Goal: Transaction & Acquisition: Register for event/course

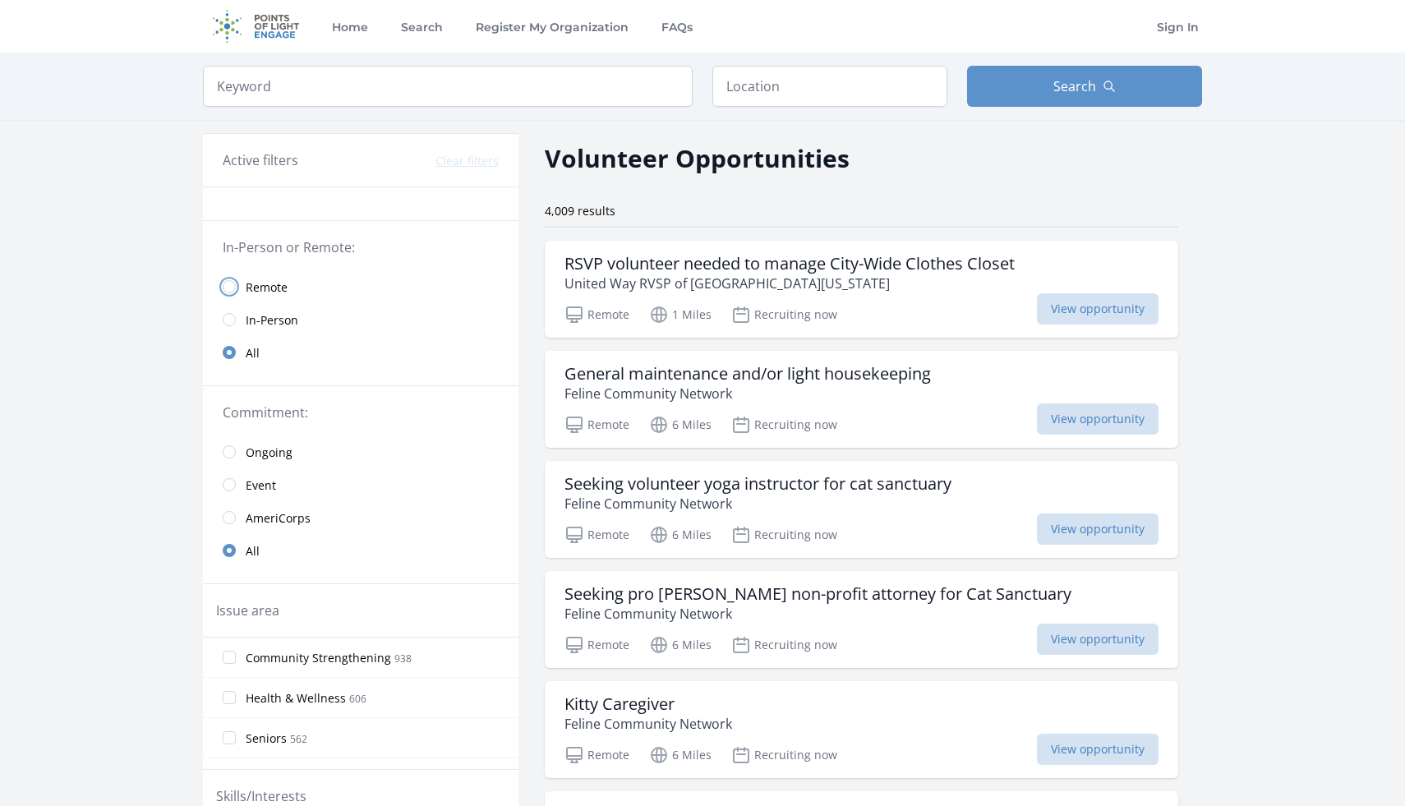
click at [234, 286] on input "radio" at bounding box center [229, 286] width 13 height 13
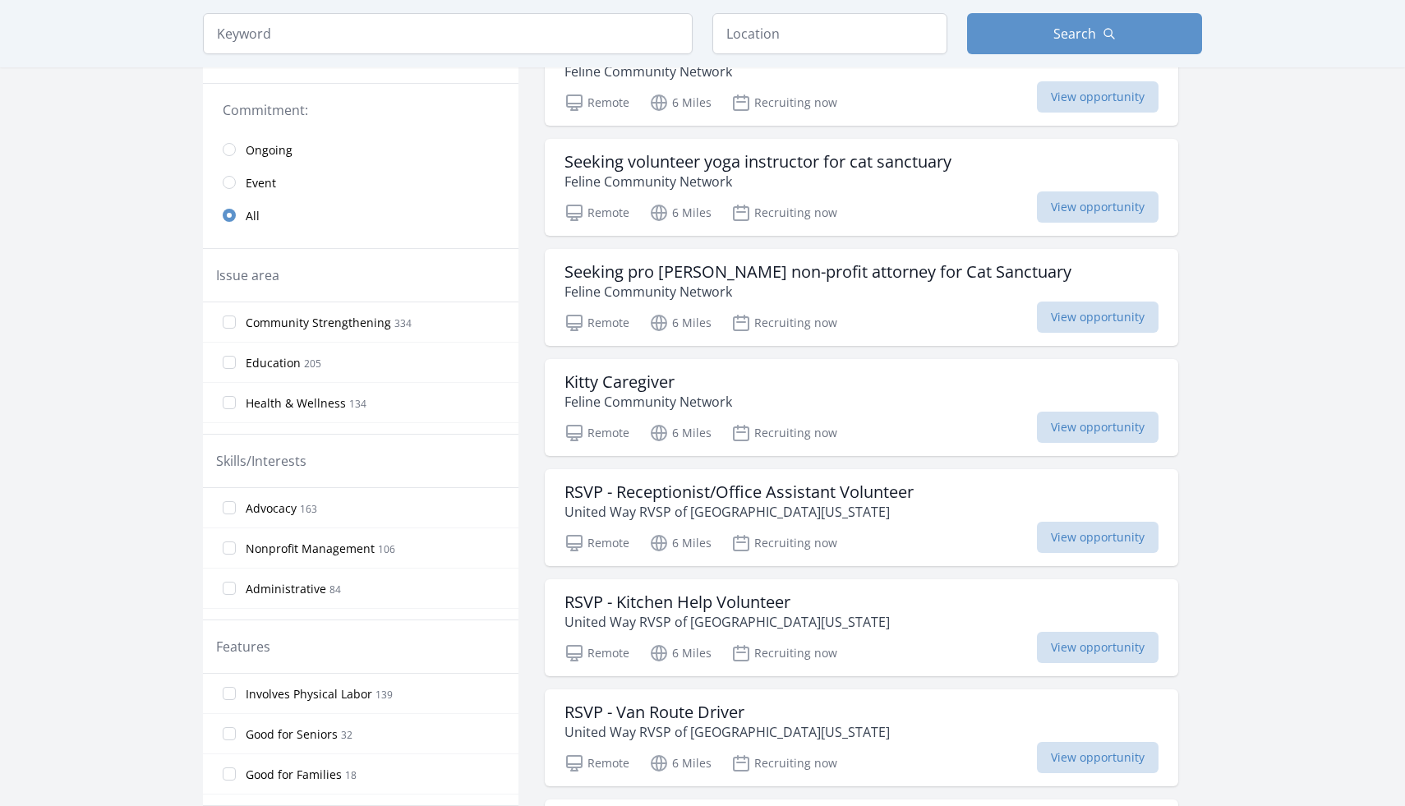
scroll to position [316, 0]
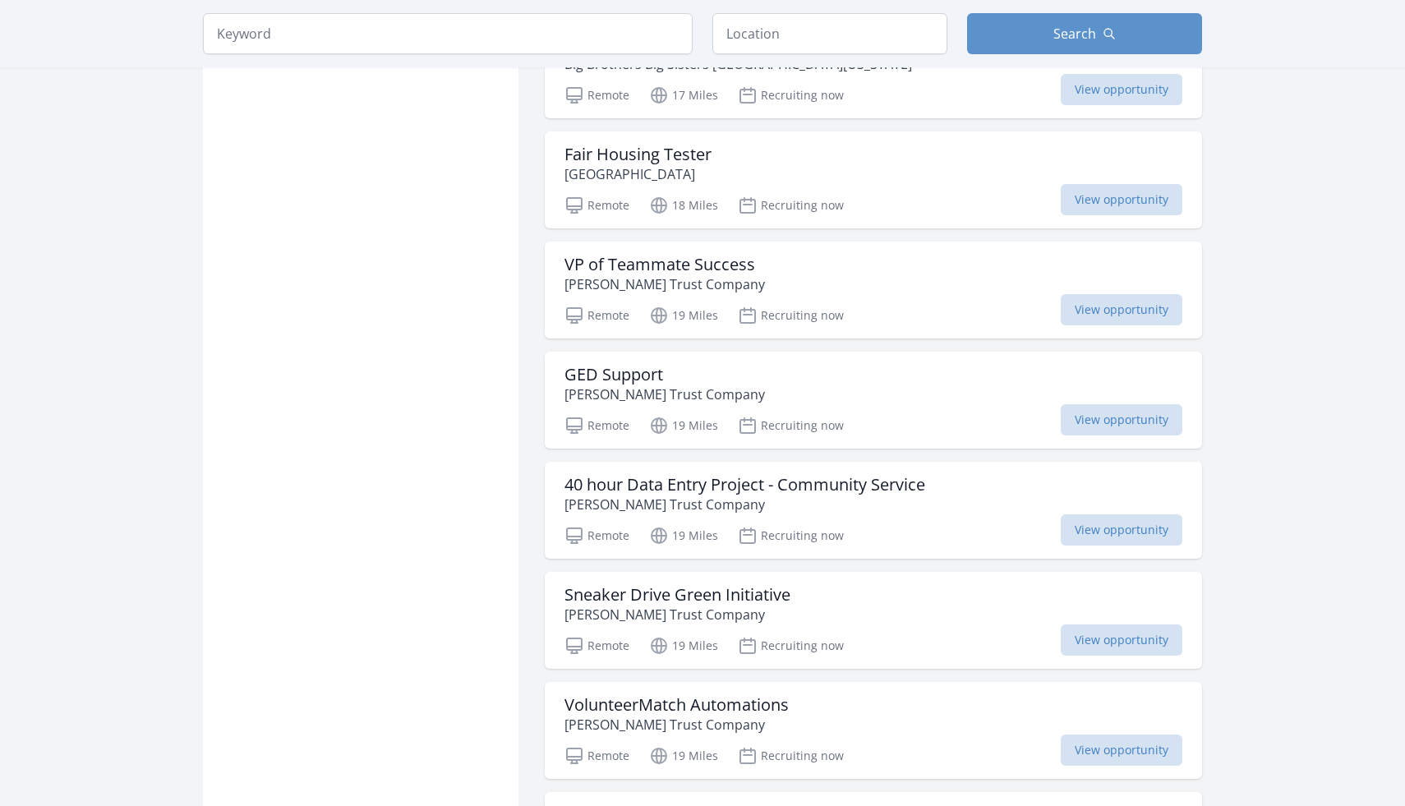
scroll to position [3973, 0]
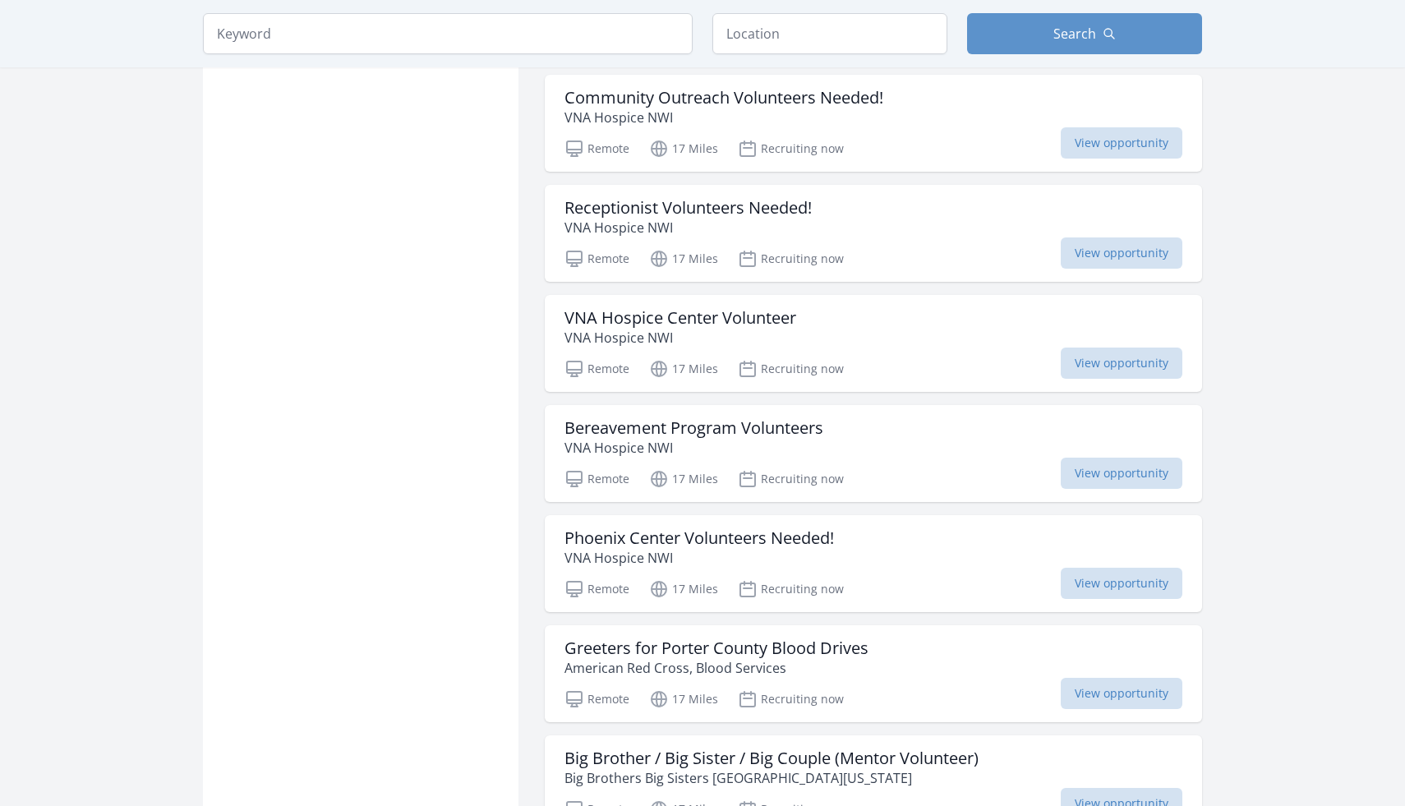
scroll to position [3240, 0]
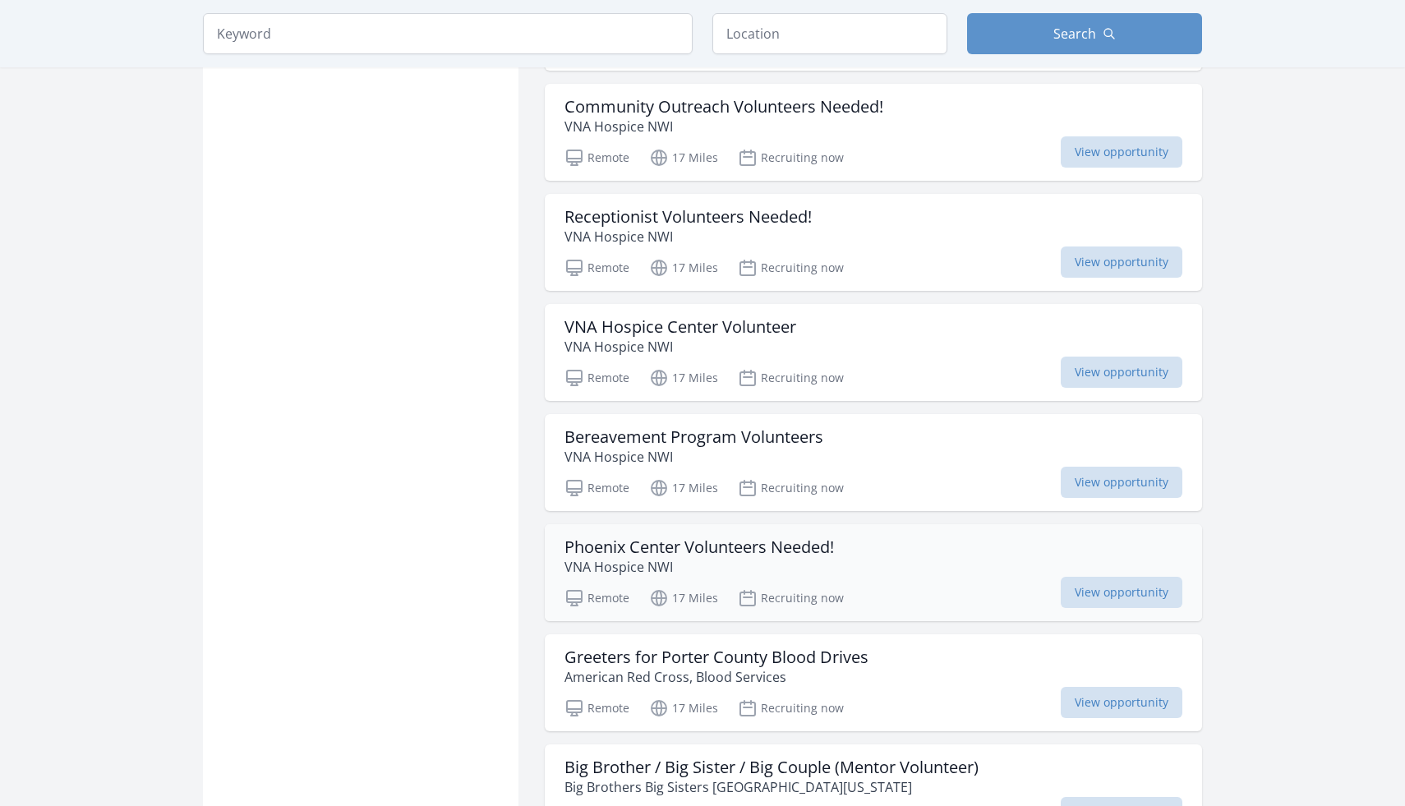
click at [591, 547] on h3 "Phoenix Center Volunteers Needed!" at bounding box center [700, 547] width 270 height 20
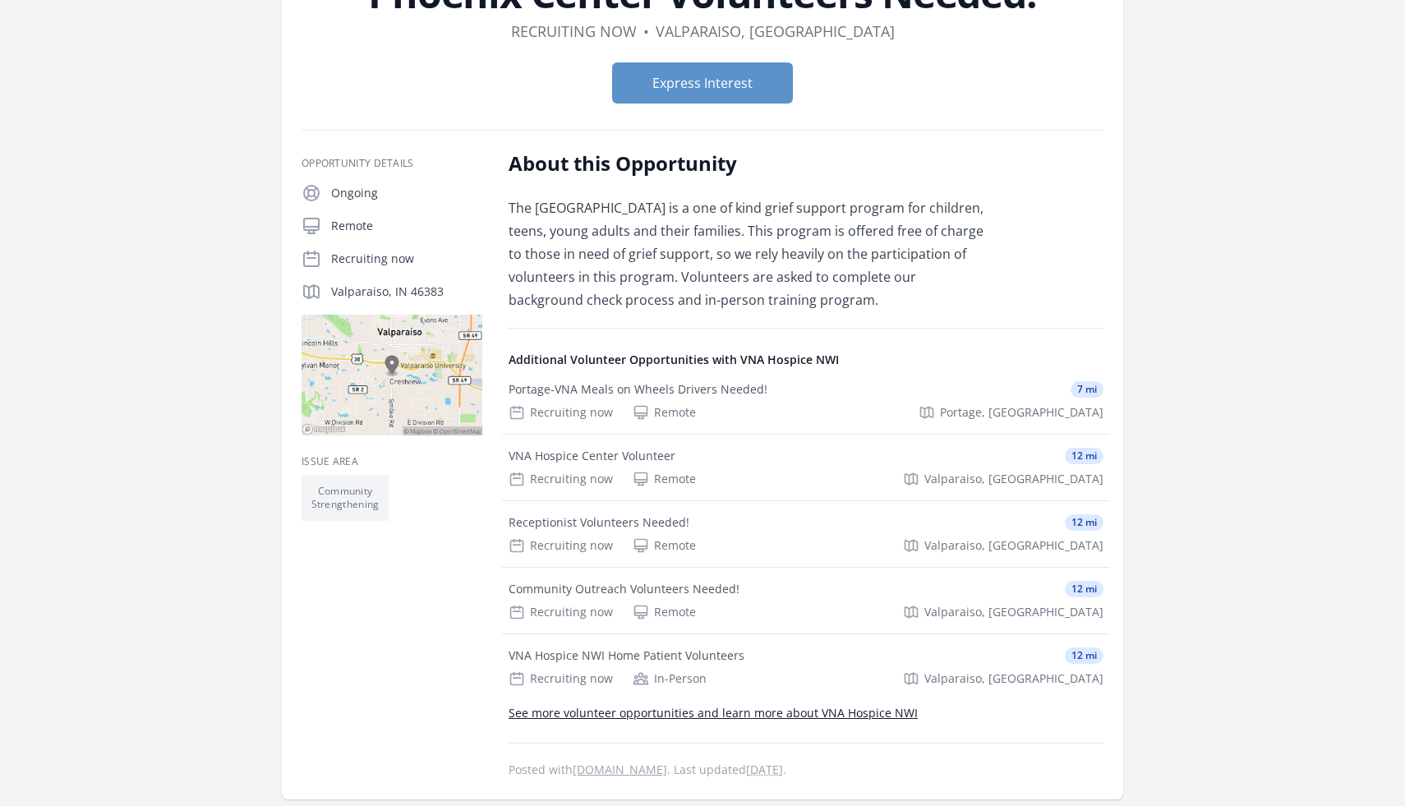
scroll to position [154, 0]
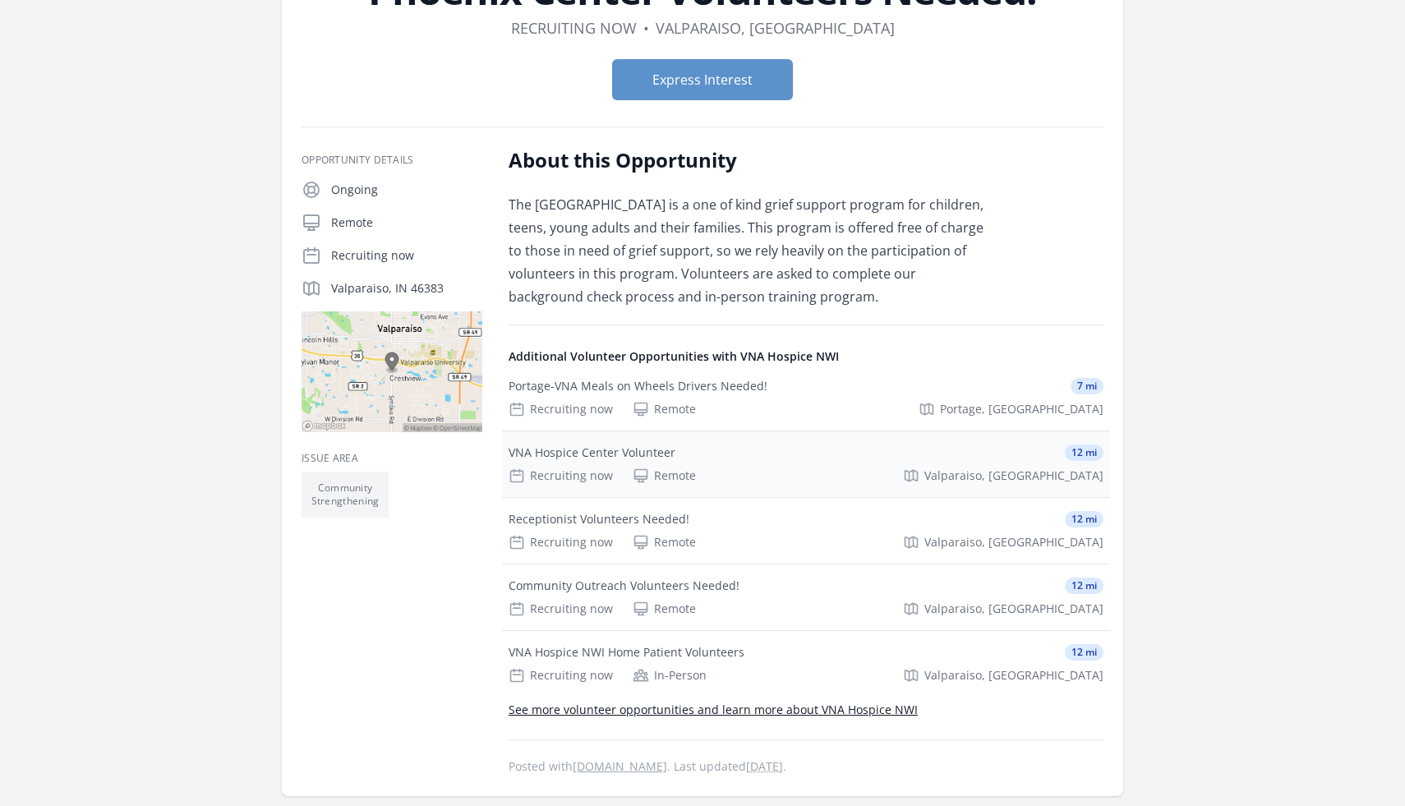
click at [691, 462] on div "VNA Hospice Center Volunteer 12 mi Recruiting now Remote Valparaiso, IN" at bounding box center [806, 464] width 608 height 66
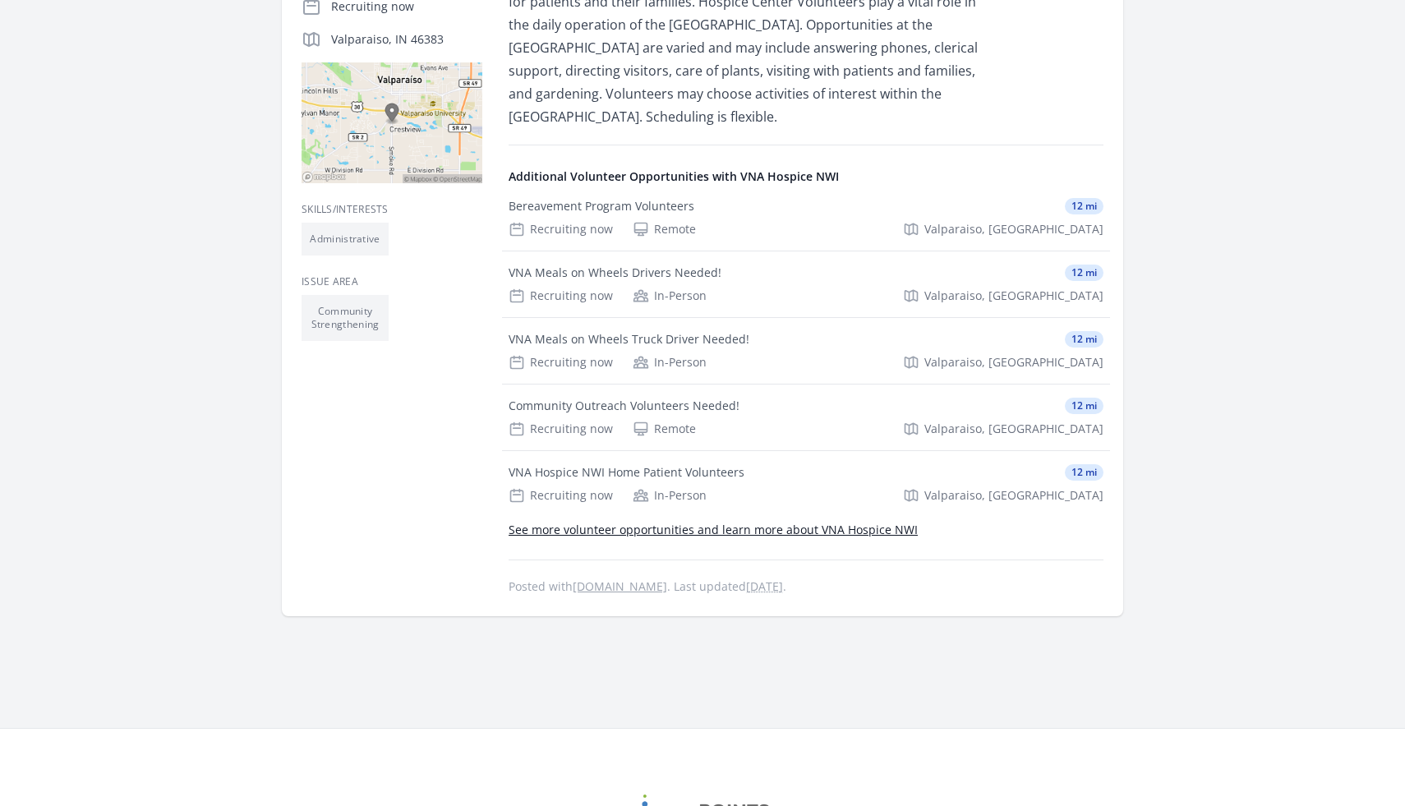
scroll to position [408, 0]
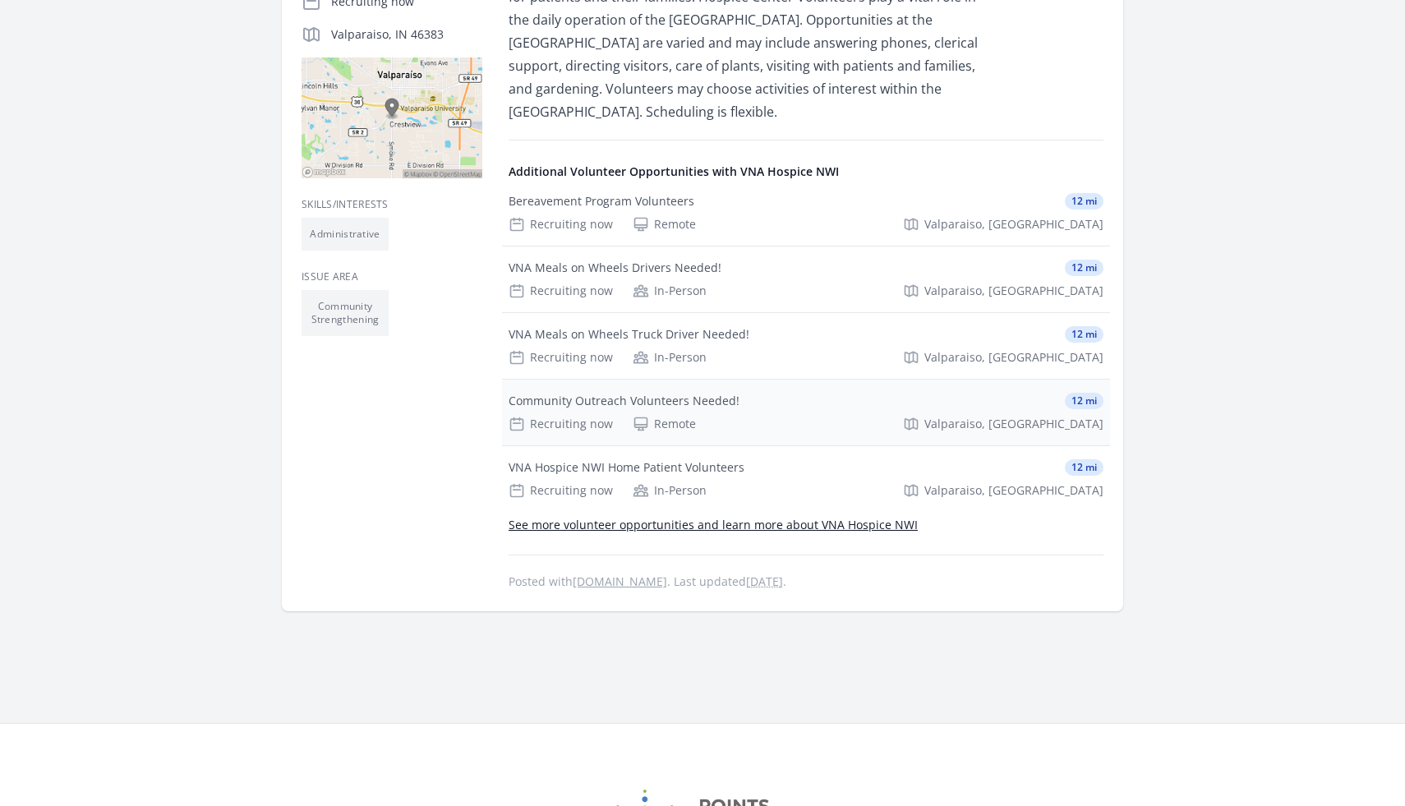
click at [700, 417] on div "Recruiting now Remote Valparaiso, IN" at bounding box center [806, 424] width 595 height 16
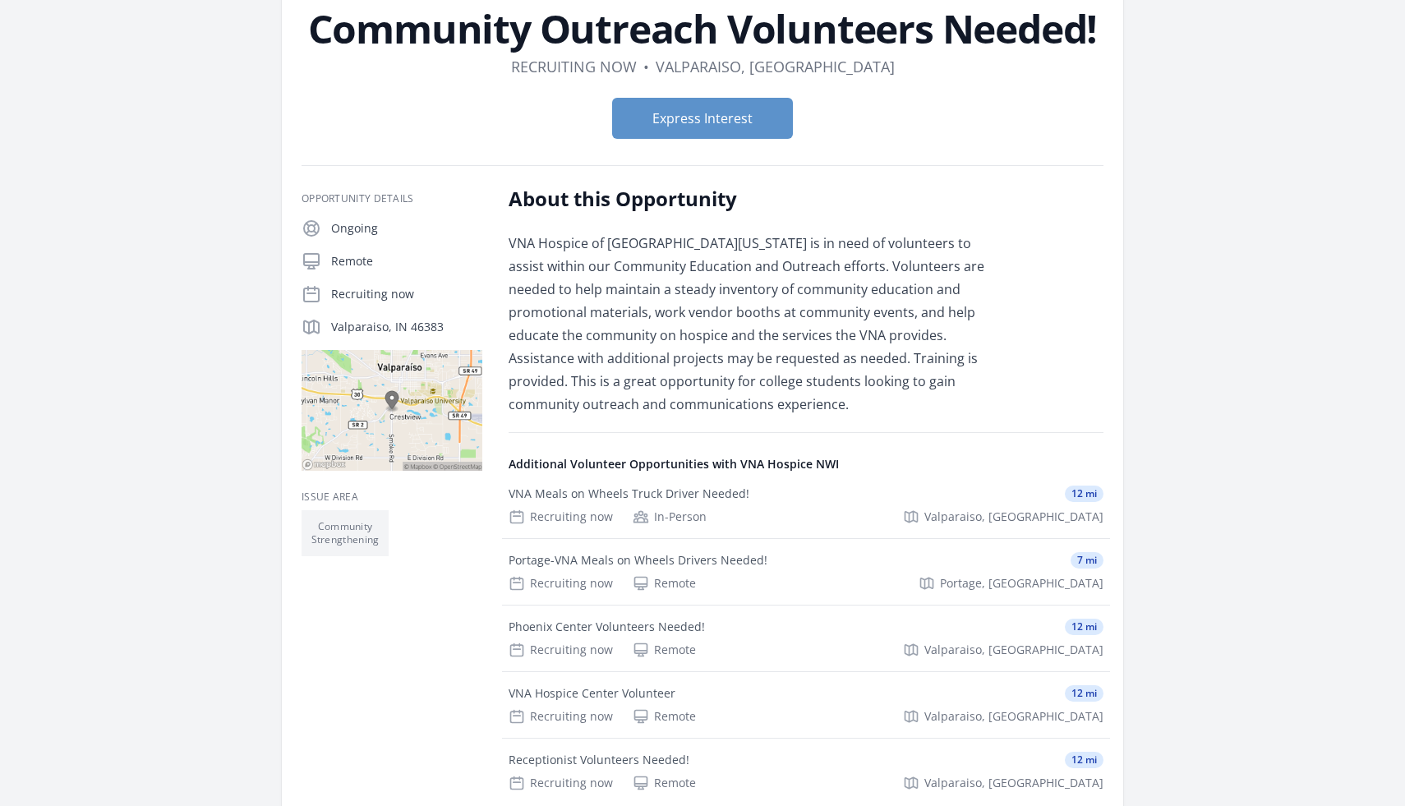
scroll to position [103, 0]
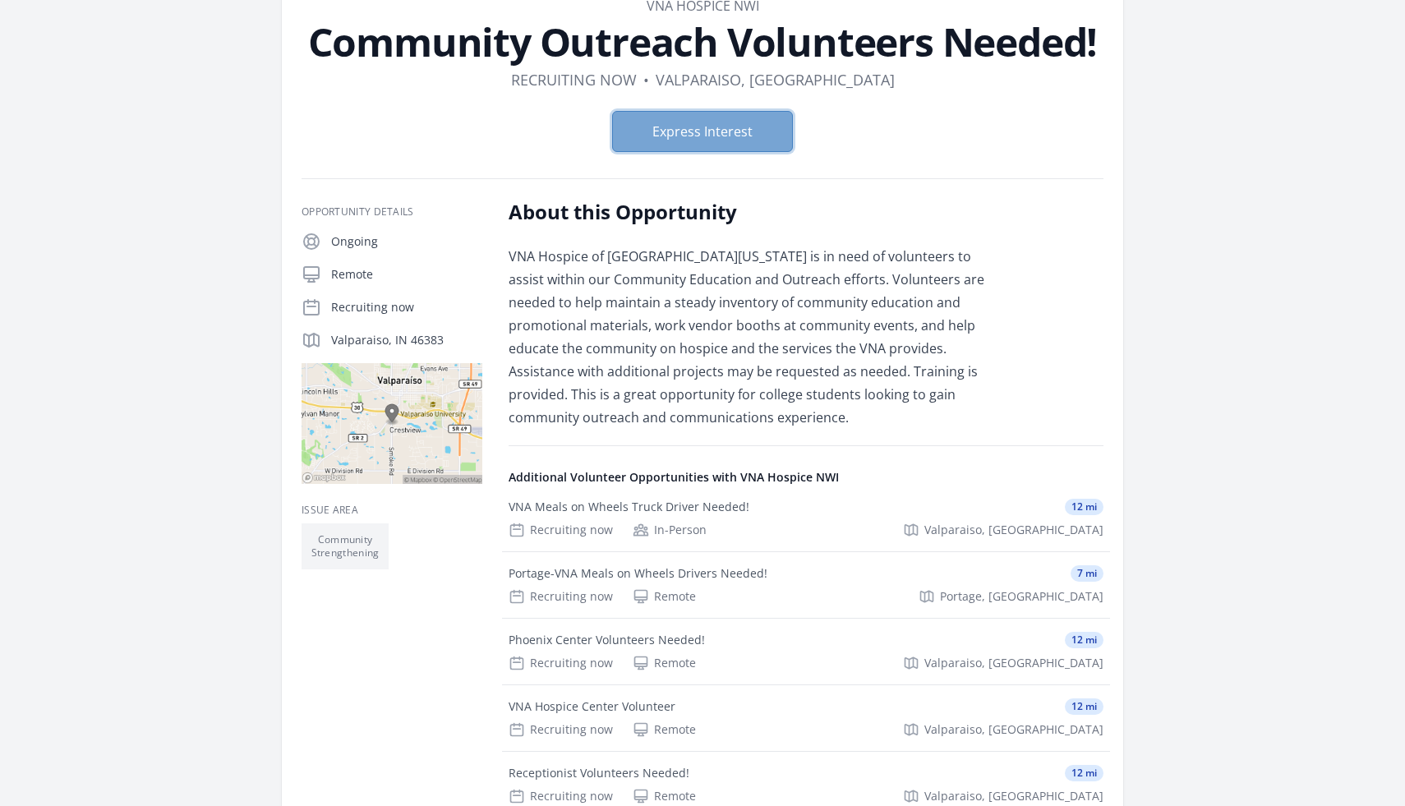
click at [755, 136] on button "Express Interest" at bounding box center [702, 131] width 181 height 41
